Goal: Task Accomplishment & Management: Manage account settings

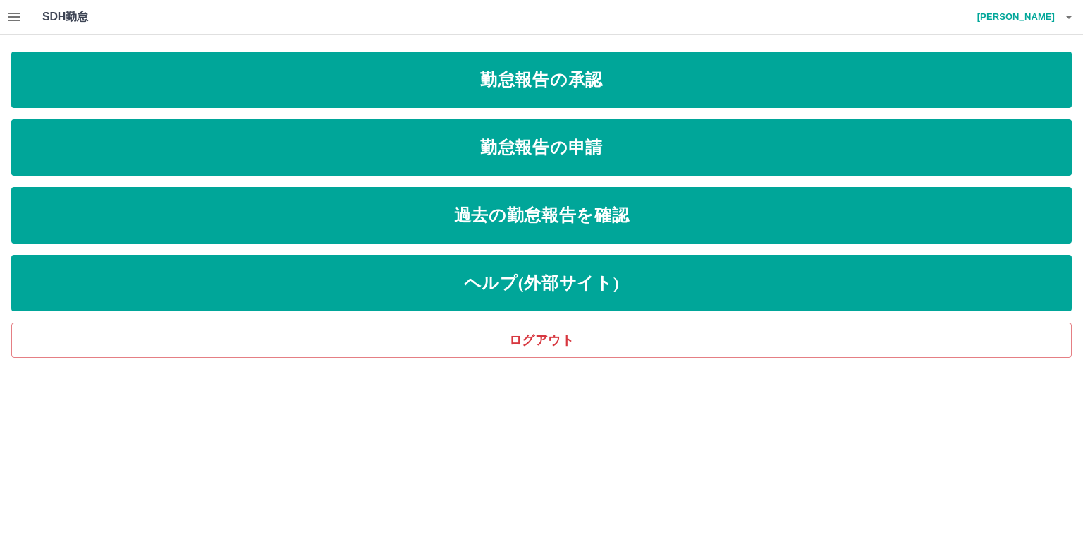
click at [9, 18] on icon "button" at bounding box center [14, 16] width 17 height 17
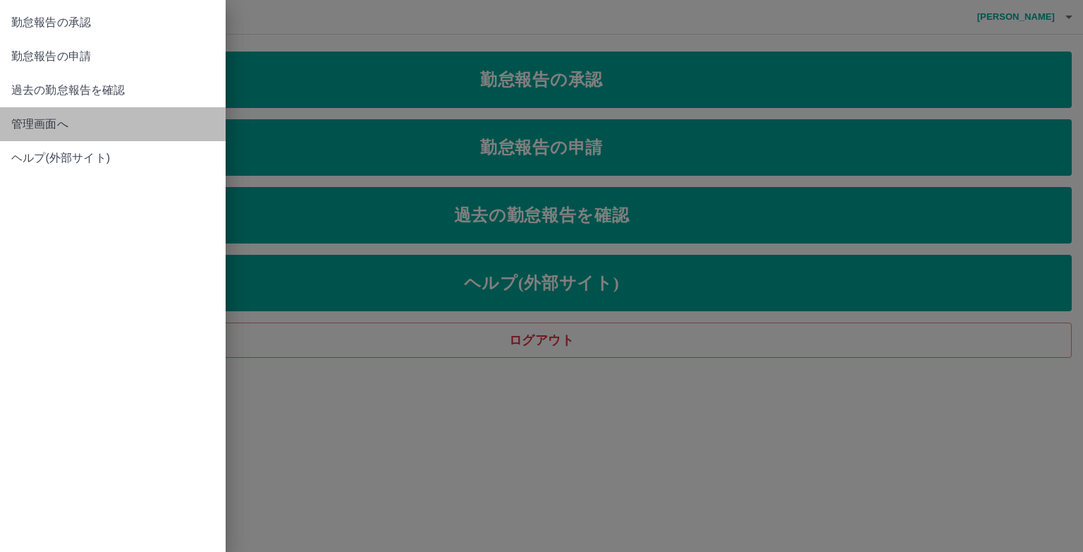
click at [111, 116] on span "管理画面へ" at bounding box center [112, 124] width 203 height 17
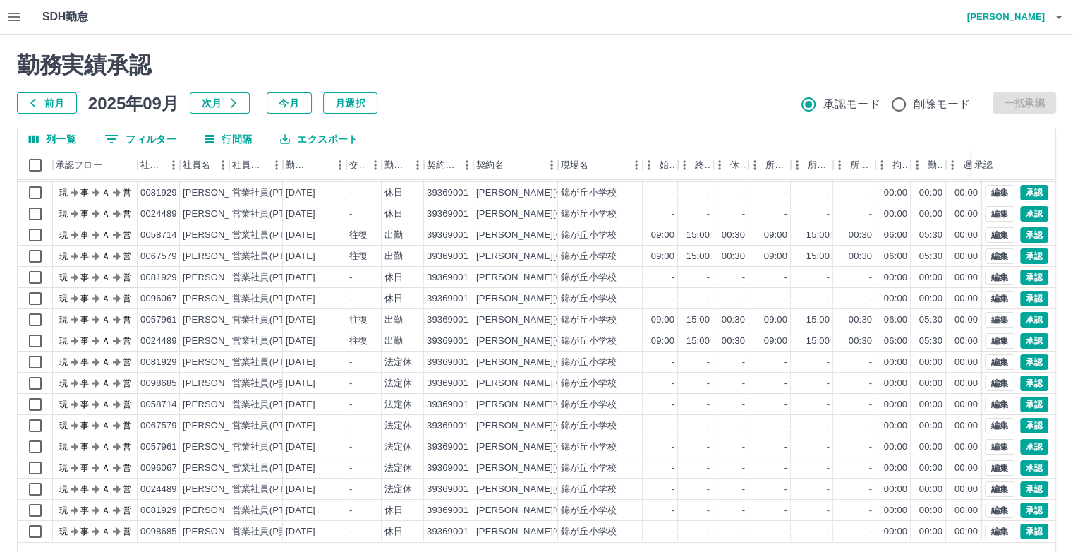
scroll to position [45, 0]
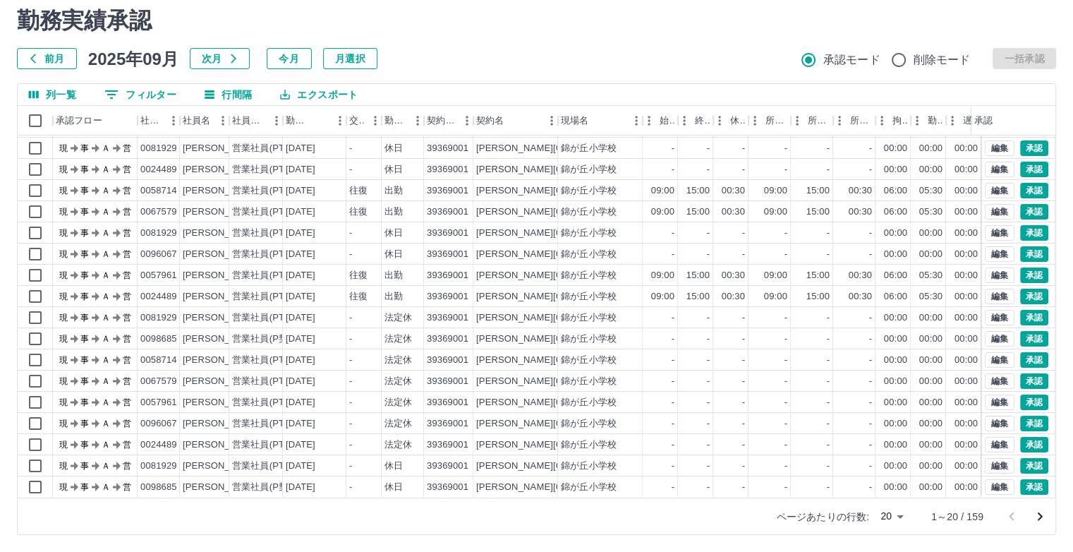
click at [895, 514] on body "SDH勤怠 [PERSON_NAME] 勤務実績承認 前月 [DATE] 次月 今月 月選択 承認モード 削除モード 一括承認 列一覧 0 フィルター 行間隔…" at bounding box center [536, 254] width 1073 height 596
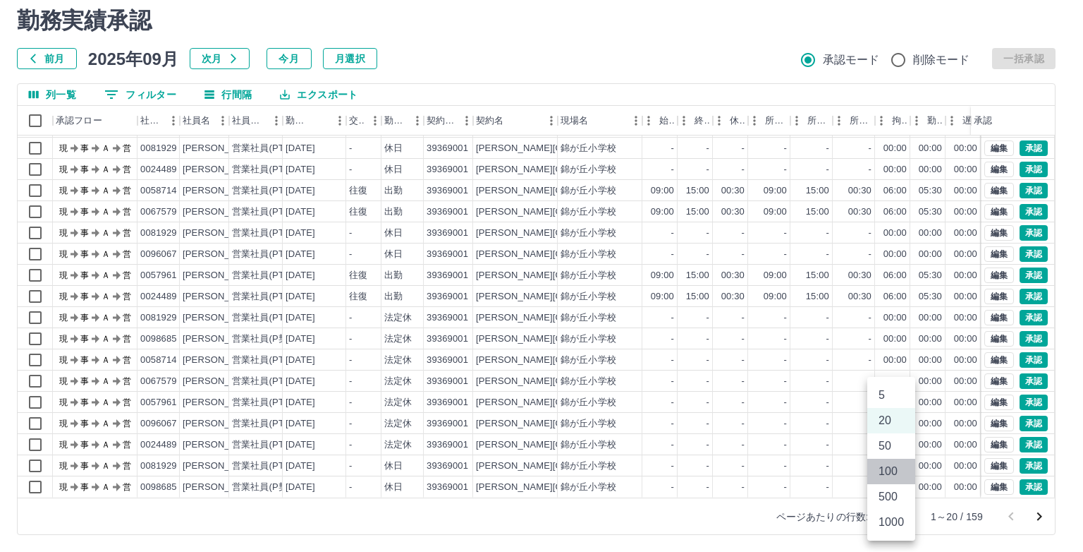
click at [894, 463] on li "100" at bounding box center [892, 471] width 48 height 25
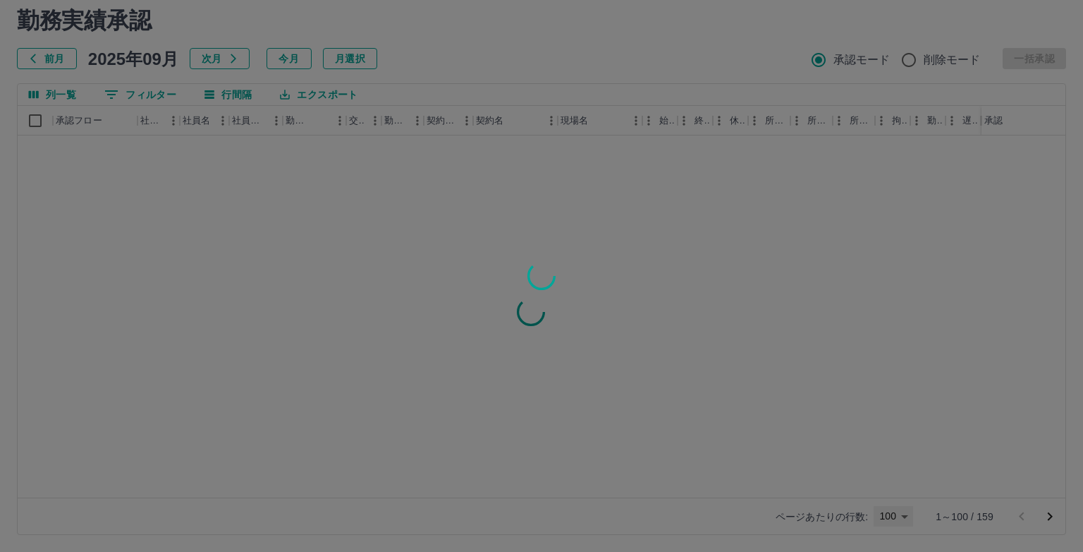
type input "***"
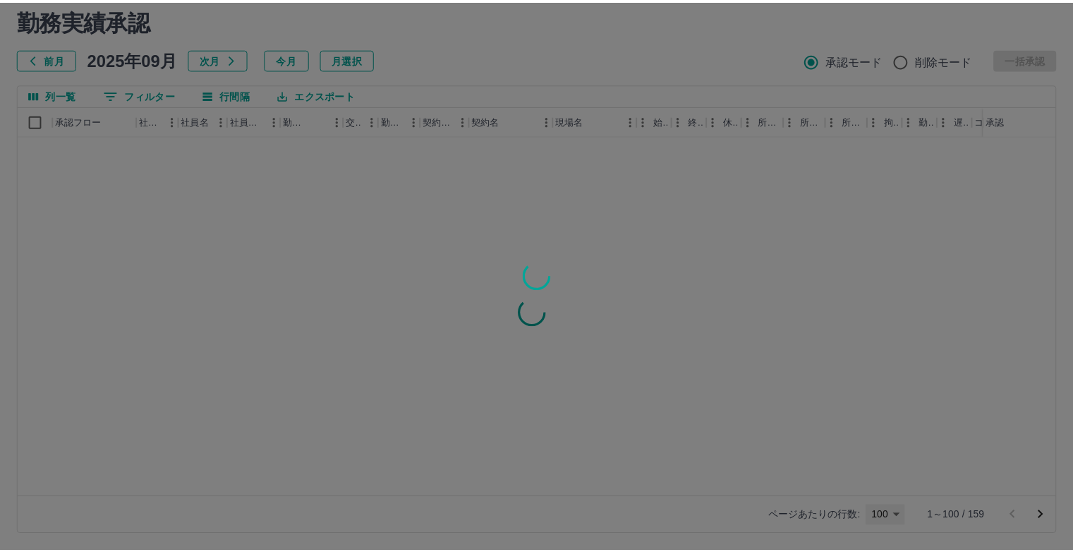
scroll to position [0, 0]
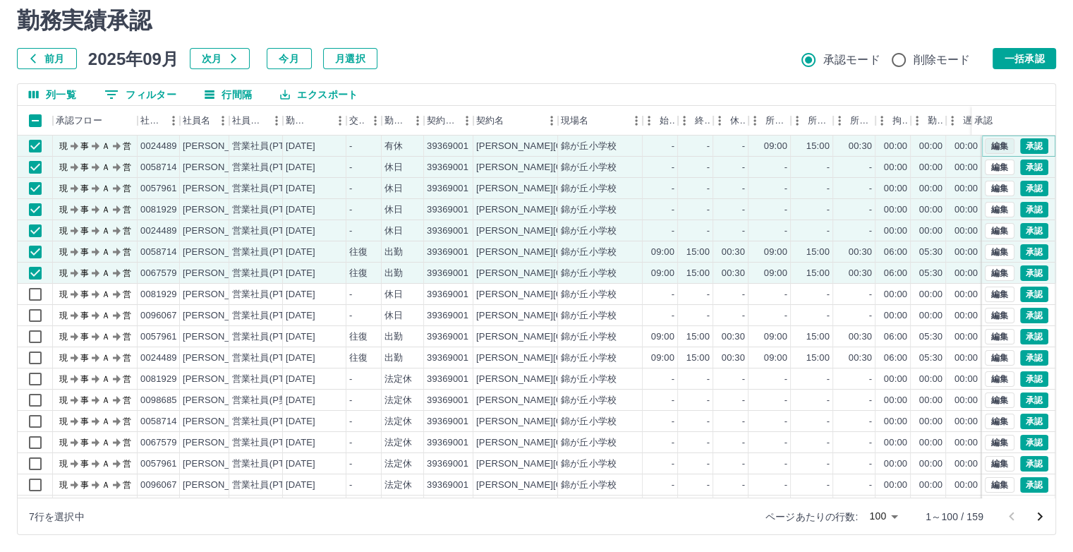
click at [985, 145] on button "編集" at bounding box center [1000, 146] width 30 height 16
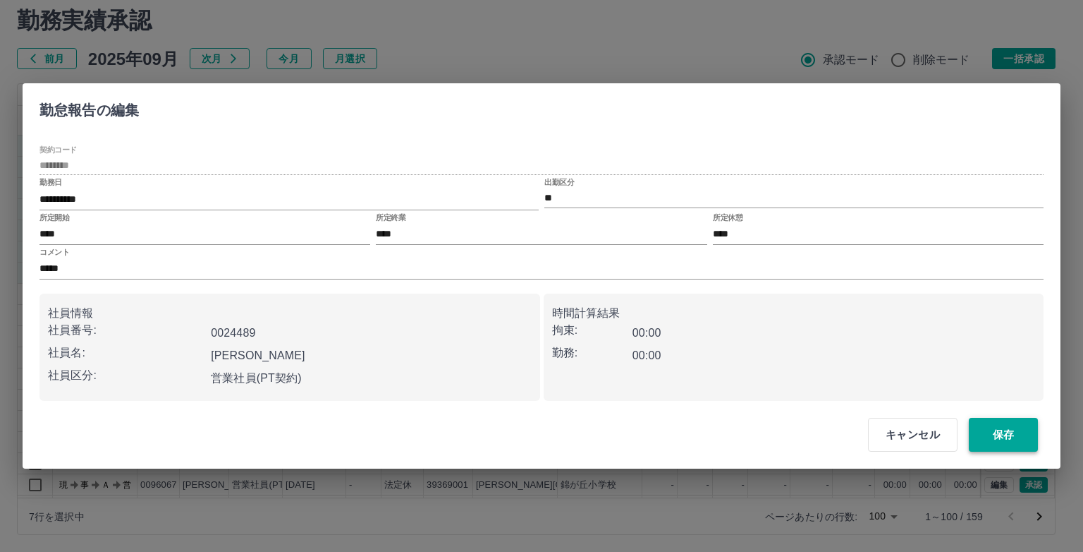
click at [1000, 431] on button "保存" at bounding box center [1003, 435] width 69 height 34
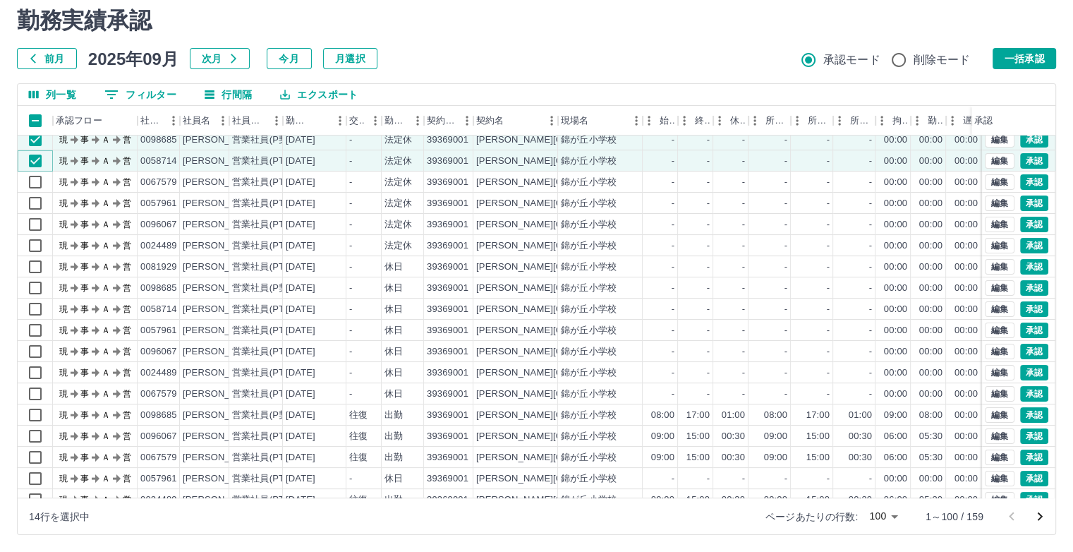
scroll to position [268, 0]
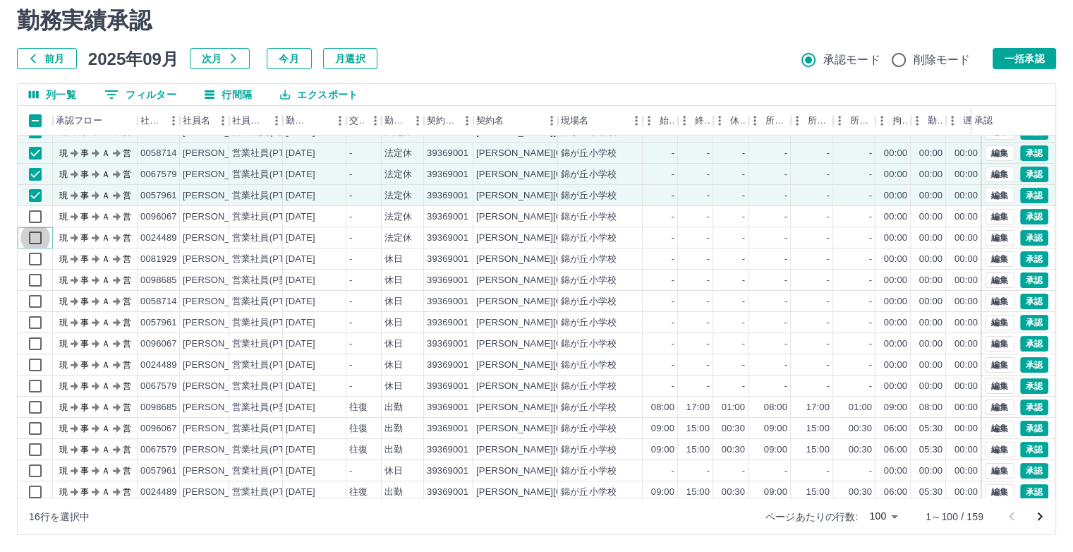
click at [40, 219] on div "現 事 Ａ 営 0024489 [PERSON_NAME] 営業社員(PT契約) [DATE] 往復 出勤 39369001 [PERSON_NAME][GE…" at bounding box center [597, 322] width 1158 height 487
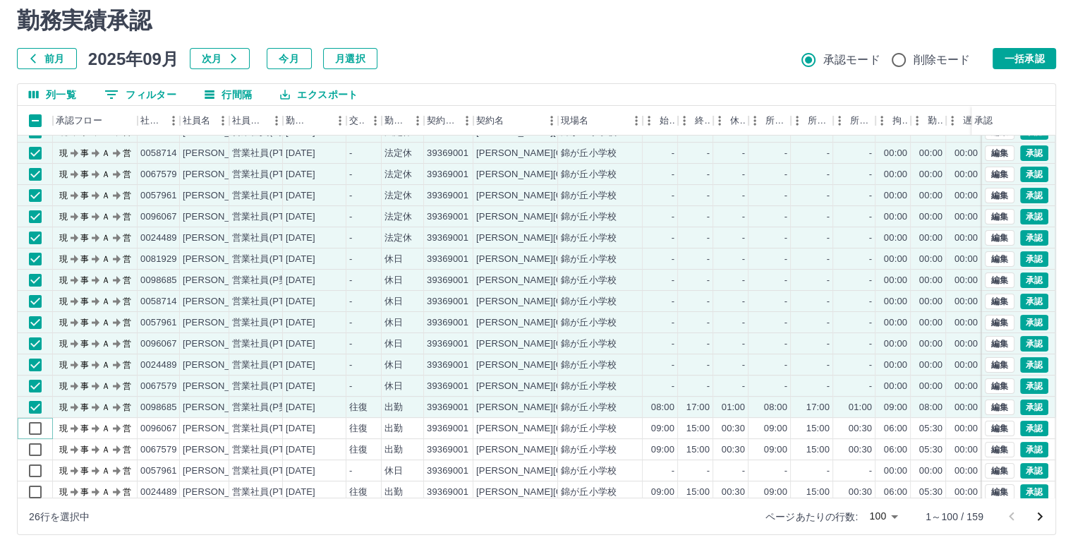
click at [51, 436] on div at bounding box center [35, 428] width 35 height 21
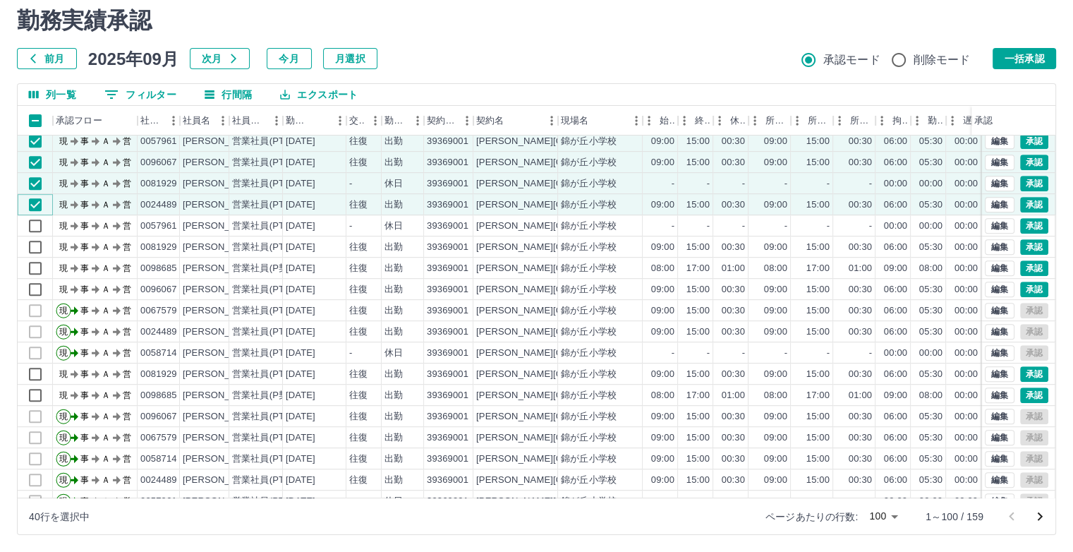
scroll to position [770, 0]
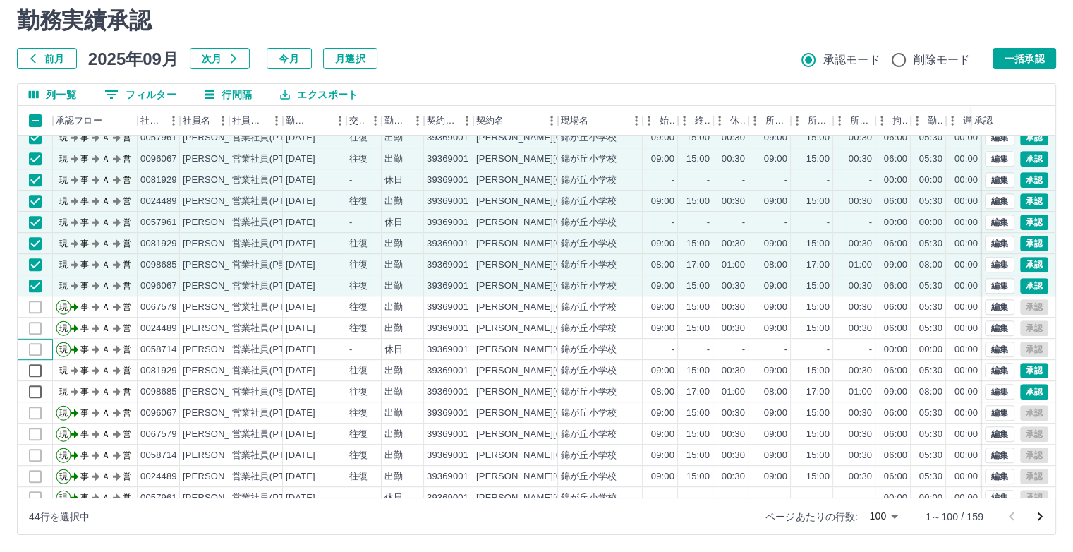
click at [35, 356] on div at bounding box center [35, 349] width 35 height 21
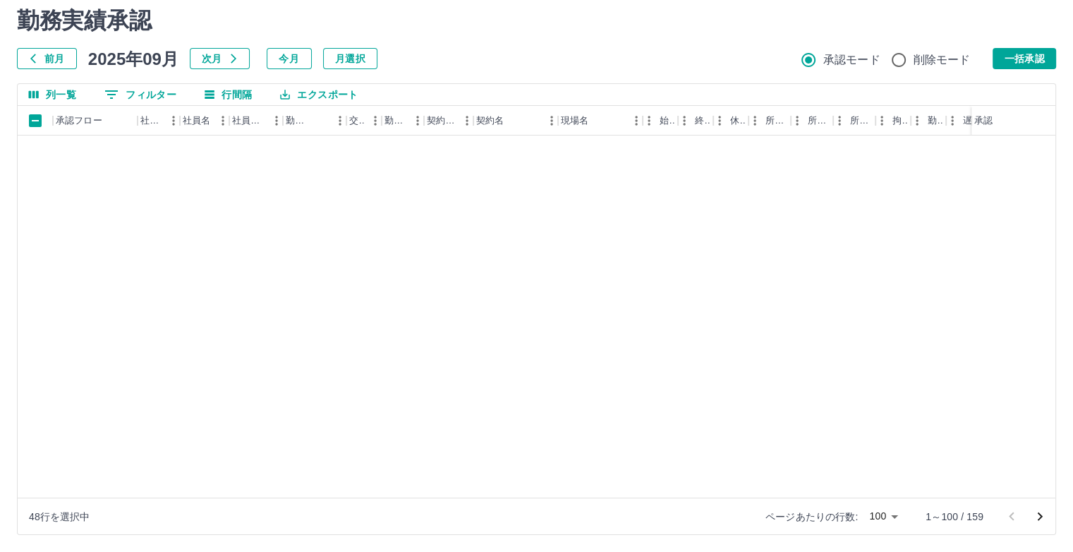
scroll to position [0, 0]
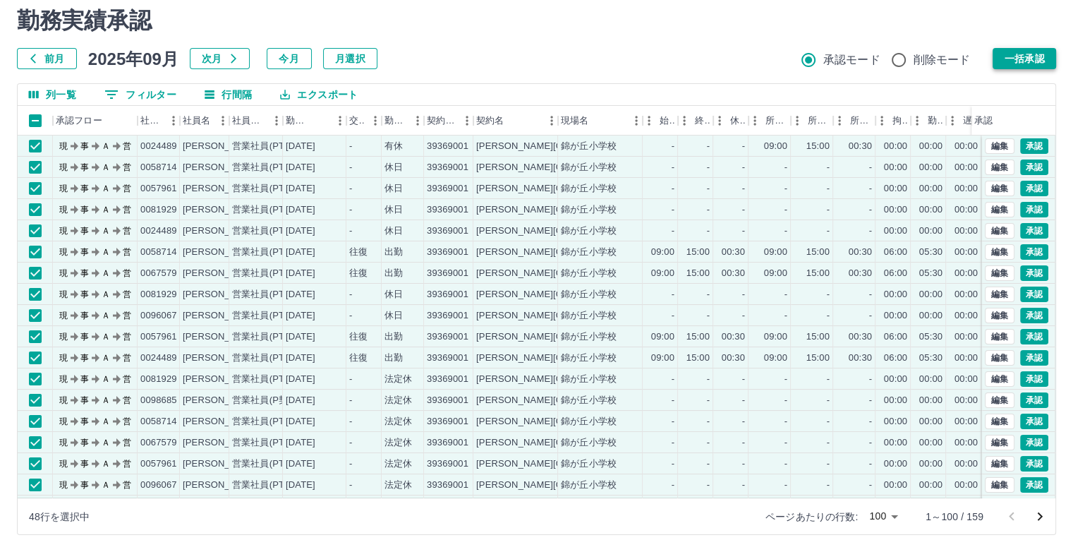
click at [1041, 59] on button "一括承認" at bounding box center [1023, 58] width 63 height 21
